Goal: Task Accomplishment & Management: Use online tool/utility

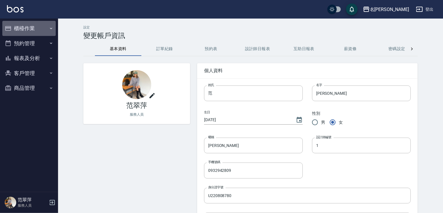
click at [4, 29] on button "櫃檯作業" at bounding box center [28, 28] width 53 height 15
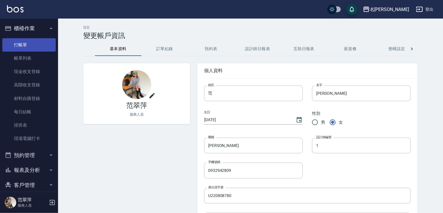
click at [21, 44] on link "打帳單" at bounding box center [28, 44] width 53 height 13
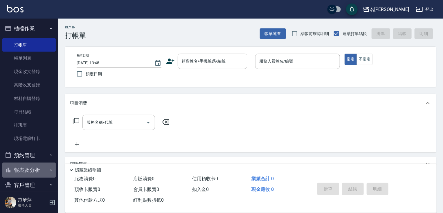
click at [30, 173] on button "報表及分析" at bounding box center [28, 170] width 53 height 15
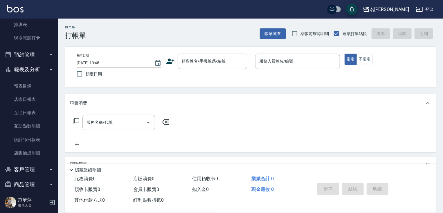
scroll to position [106, 0]
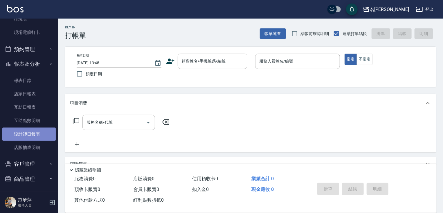
click at [29, 134] on link "設計師日報表" at bounding box center [28, 134] width 53 height 13
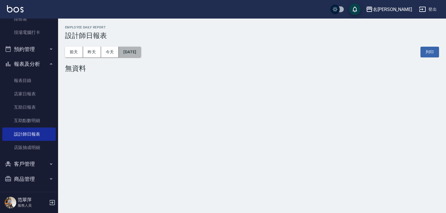
click at [141, 53] on button "[DATE]" at bounding box center [130, 52] width 22 height 11
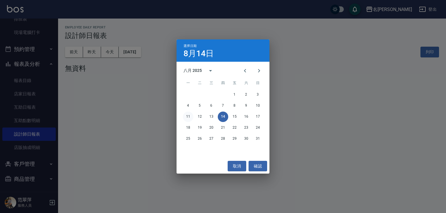
click at [188, 116] on button "11" at bounding box center [188, 117] width 10 height 10
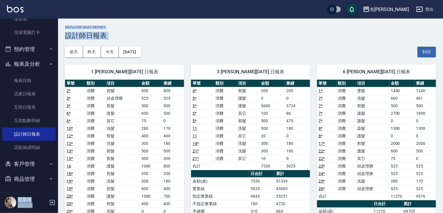
drag, startPoint x: 55, startPoint y: 62, endPoint x: 62, endPoint y: 57, distance: 8.5
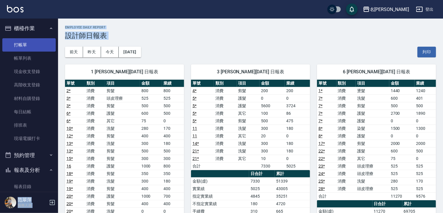
click at [34, 44] on link "打帳單" at bounding box center [28, 44] width 53 height 13
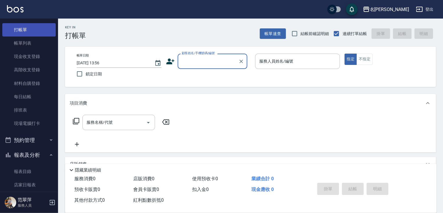
scroll to position [23, 0]
